Goal: Share content

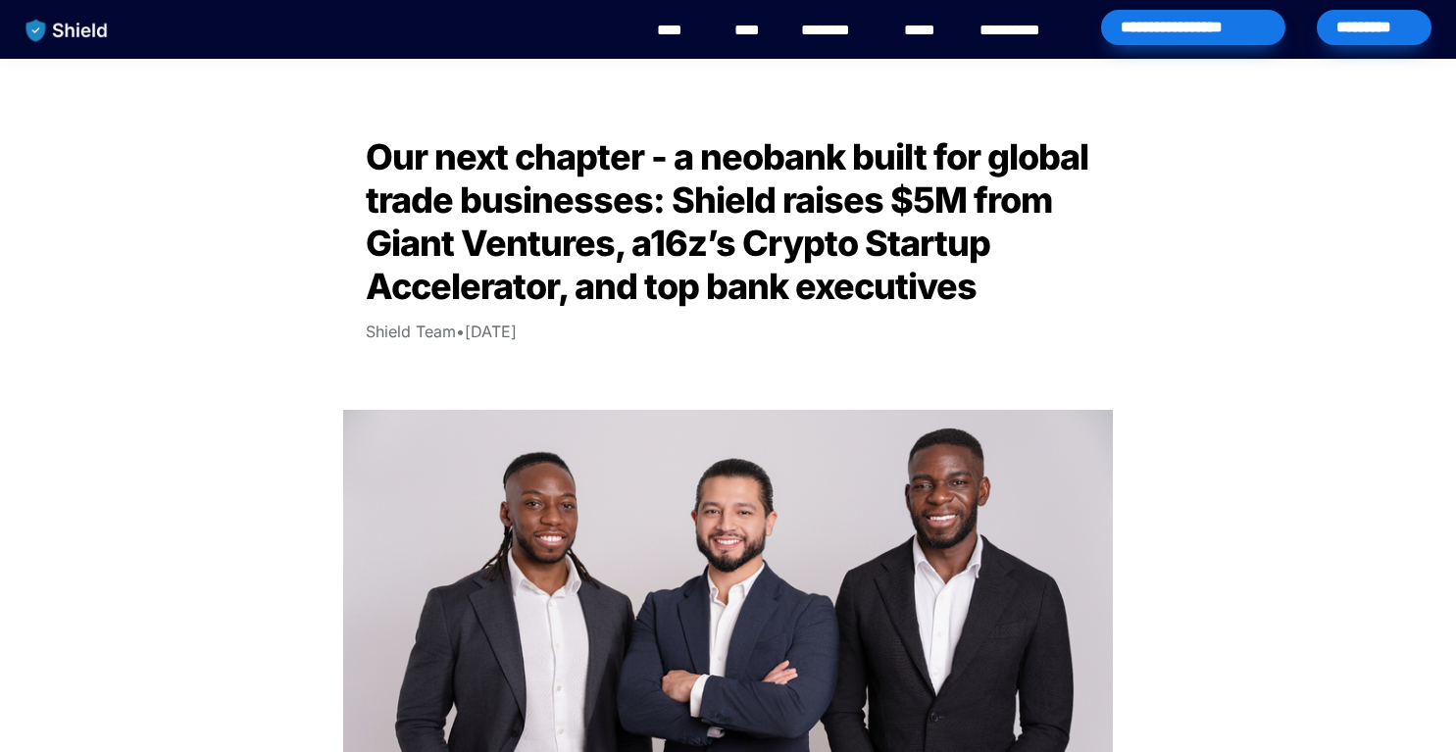
click at [74, 35] on img "main navigation" at bounding box center [67, 30] width 101 height 41
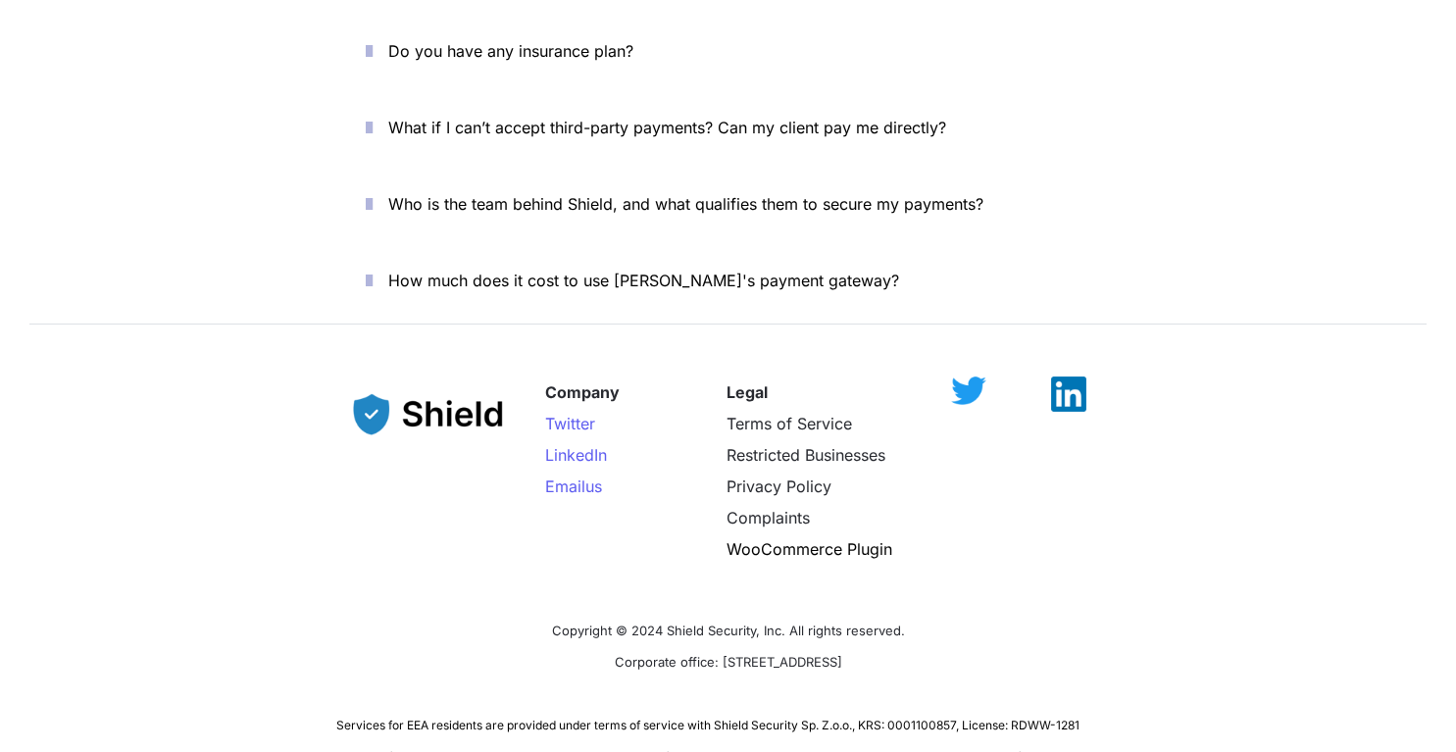
scroll to position [6882, 0]
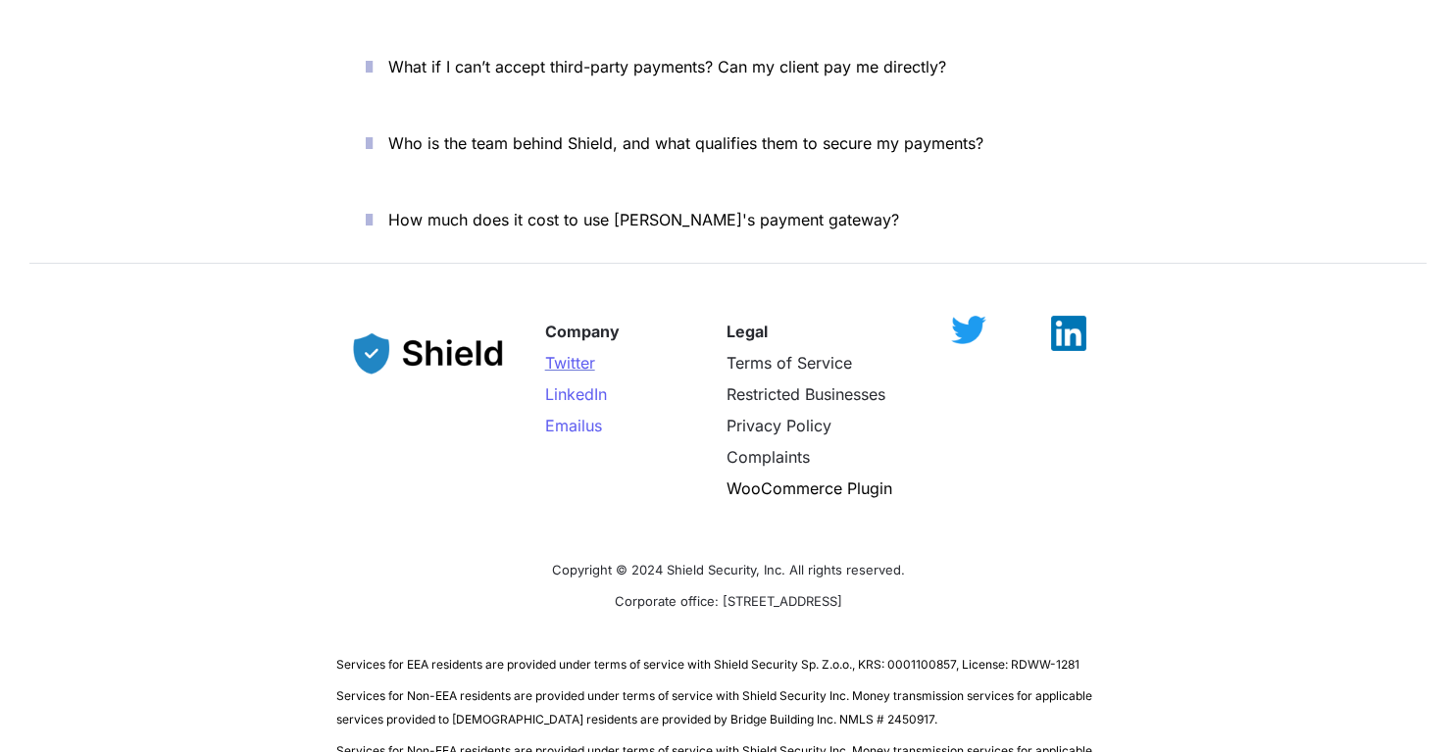
click at [585, 353] on span "Twitter" at bounding box center [570, 363] width 50 height 20
